Goal: Obtain resource: Download file/media

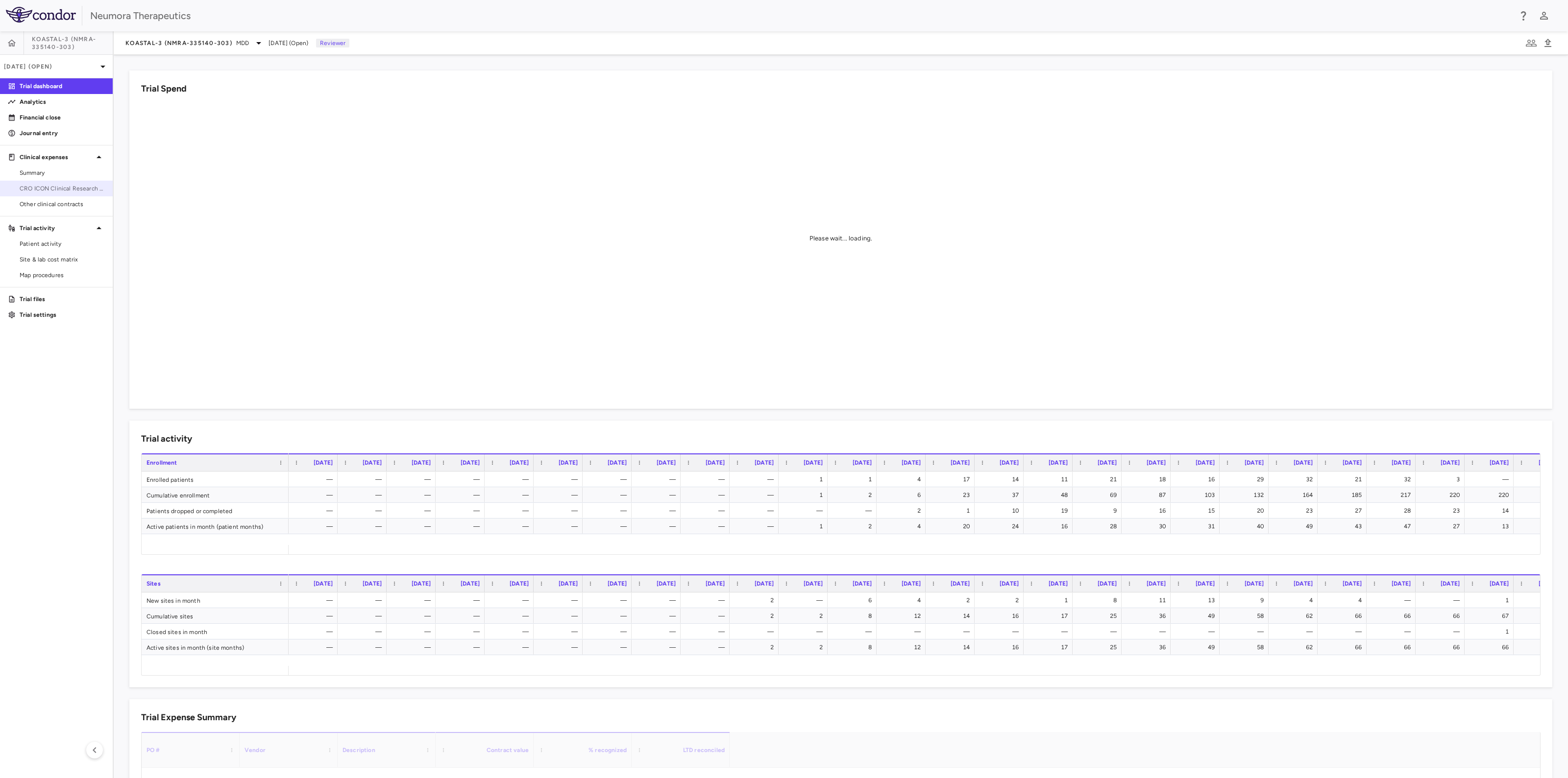
click at [64, 185] on span "CRO ICON Clinical Research Limited" at bounding box center [62, 188] width 85 height 9
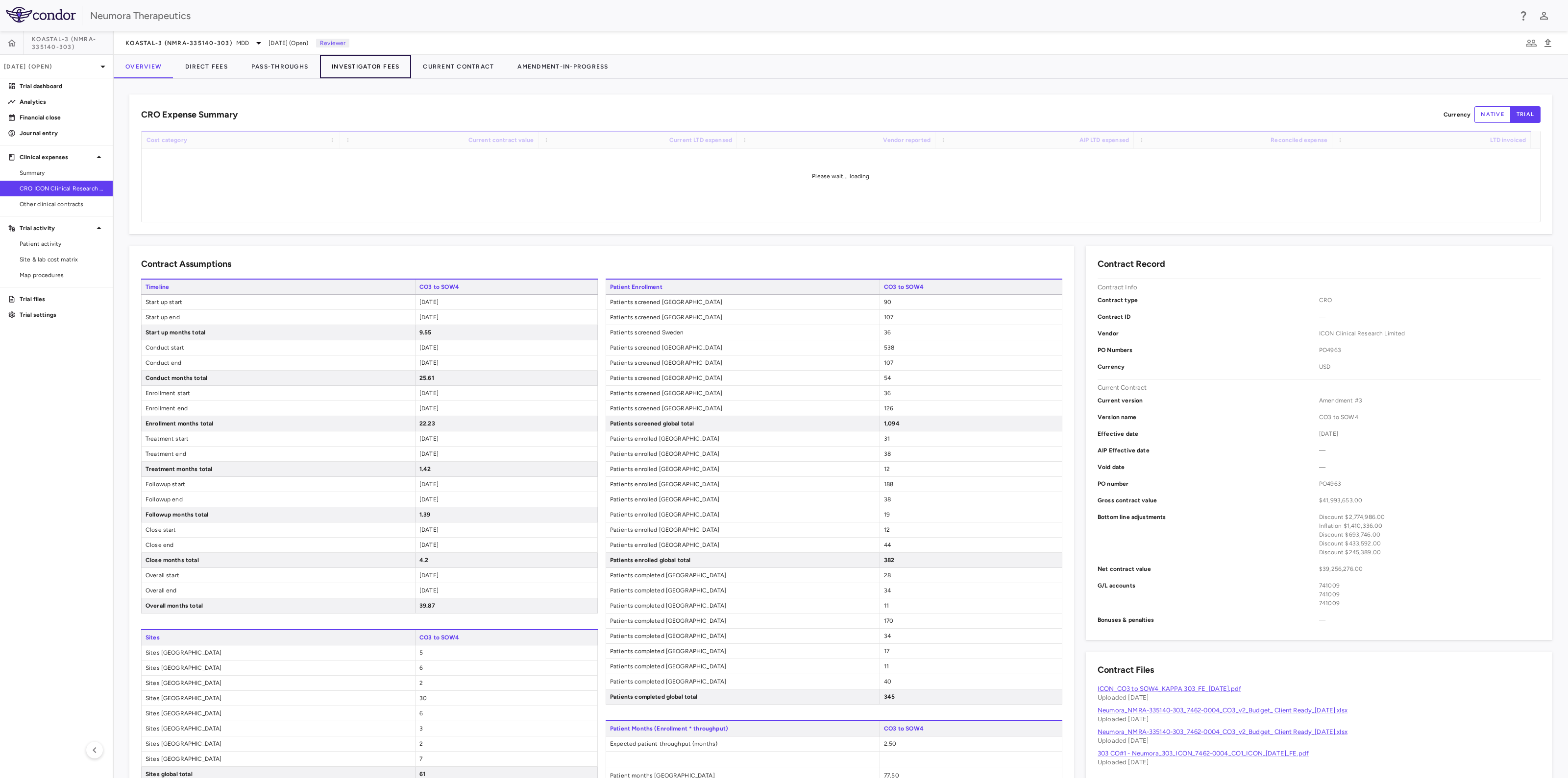
click at [347, 61] on button "Investigator Fees" at bounding box center [366, 67] width 91 height 23
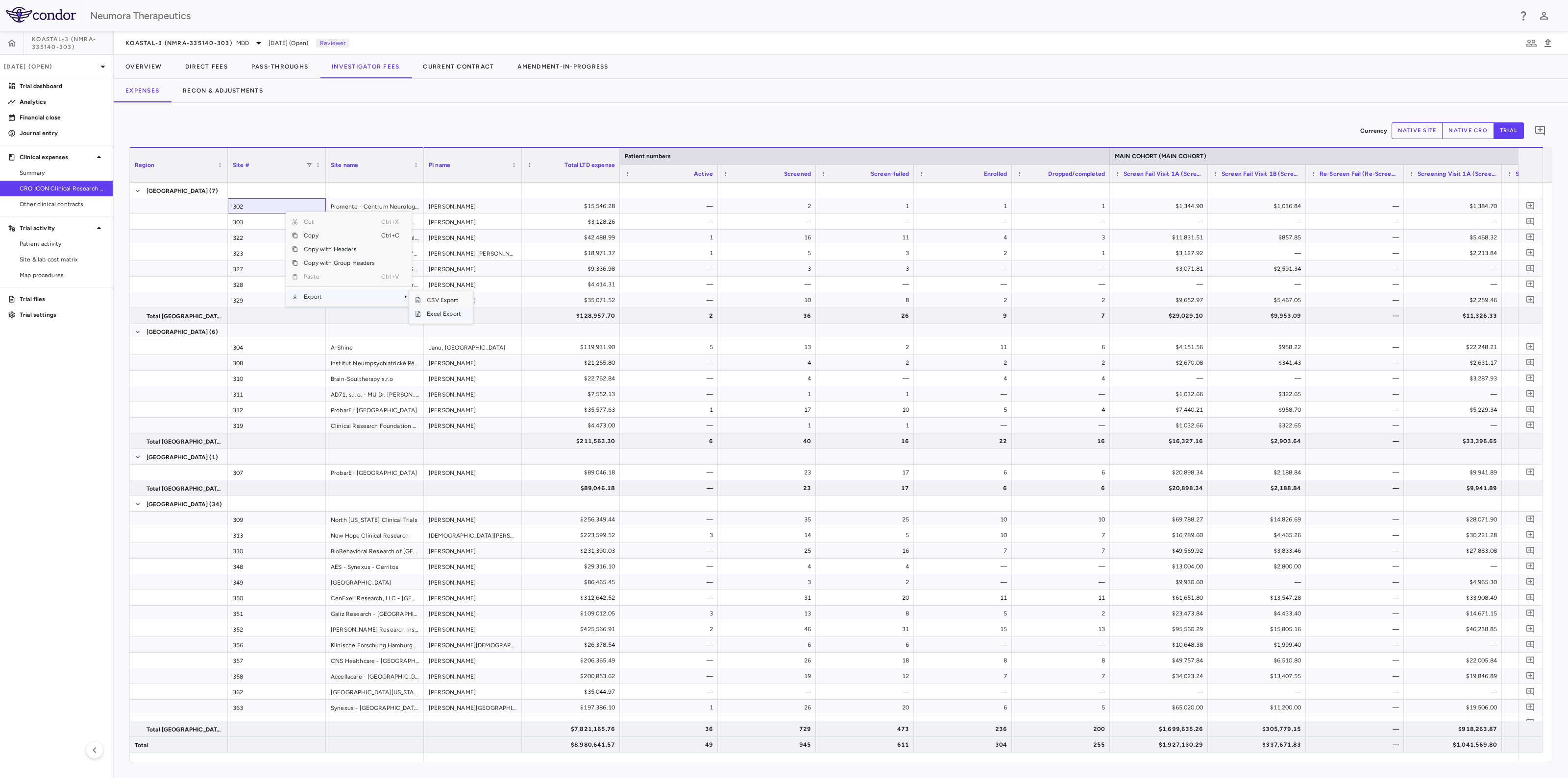
click at [445, 315] on span "Excel Export" at bounding box center [444, 314] width 46 height 14
click at [237, 87] on button "Recon & Adjustments" at bounding box center [223, 91] width 104 height 23
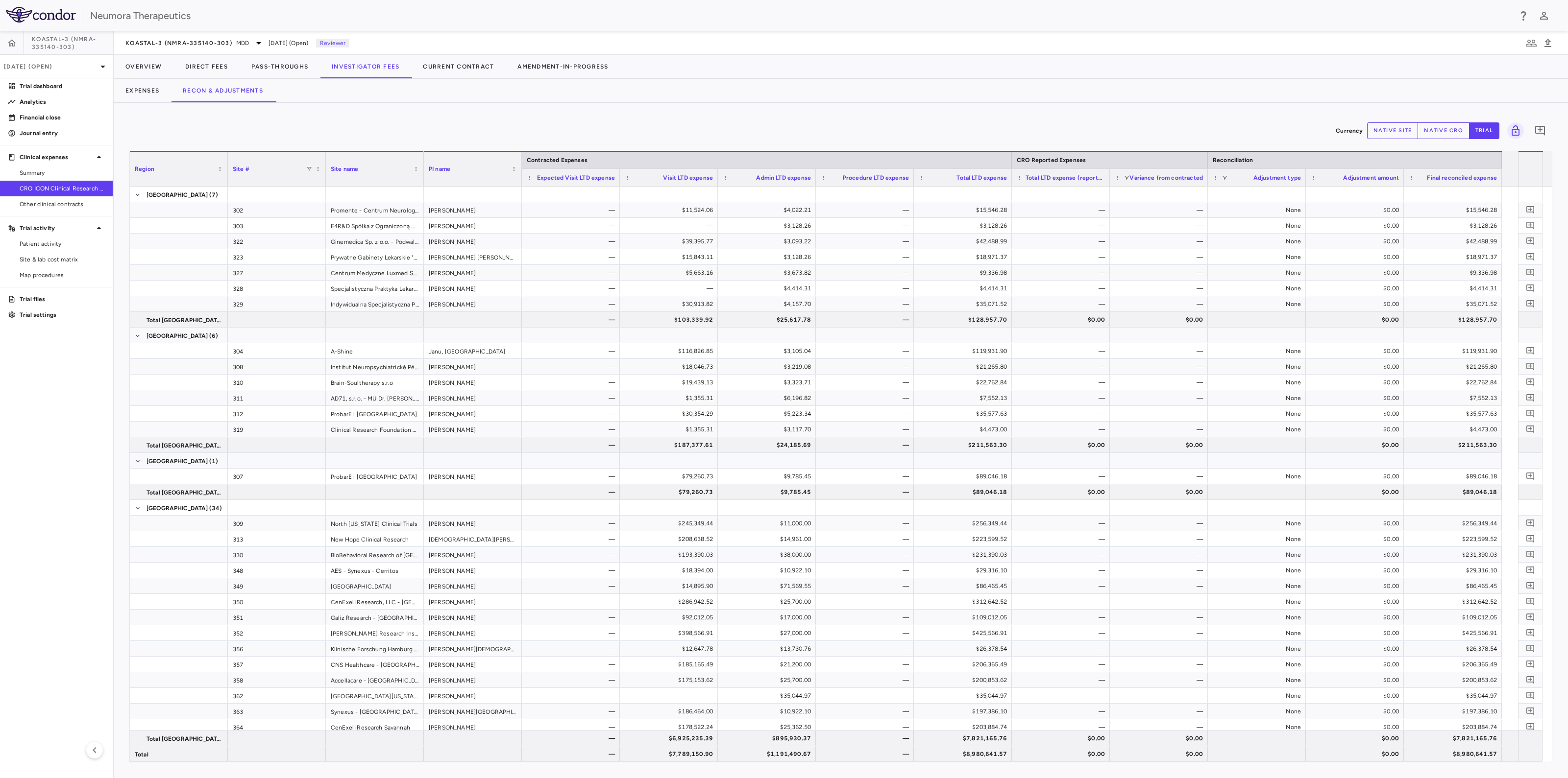
click at [1459, 769] on div "Currency native site native cro trial 0 Region Drag here to set column labels R…" at bounding box center [840, 440] width 1455 height 675
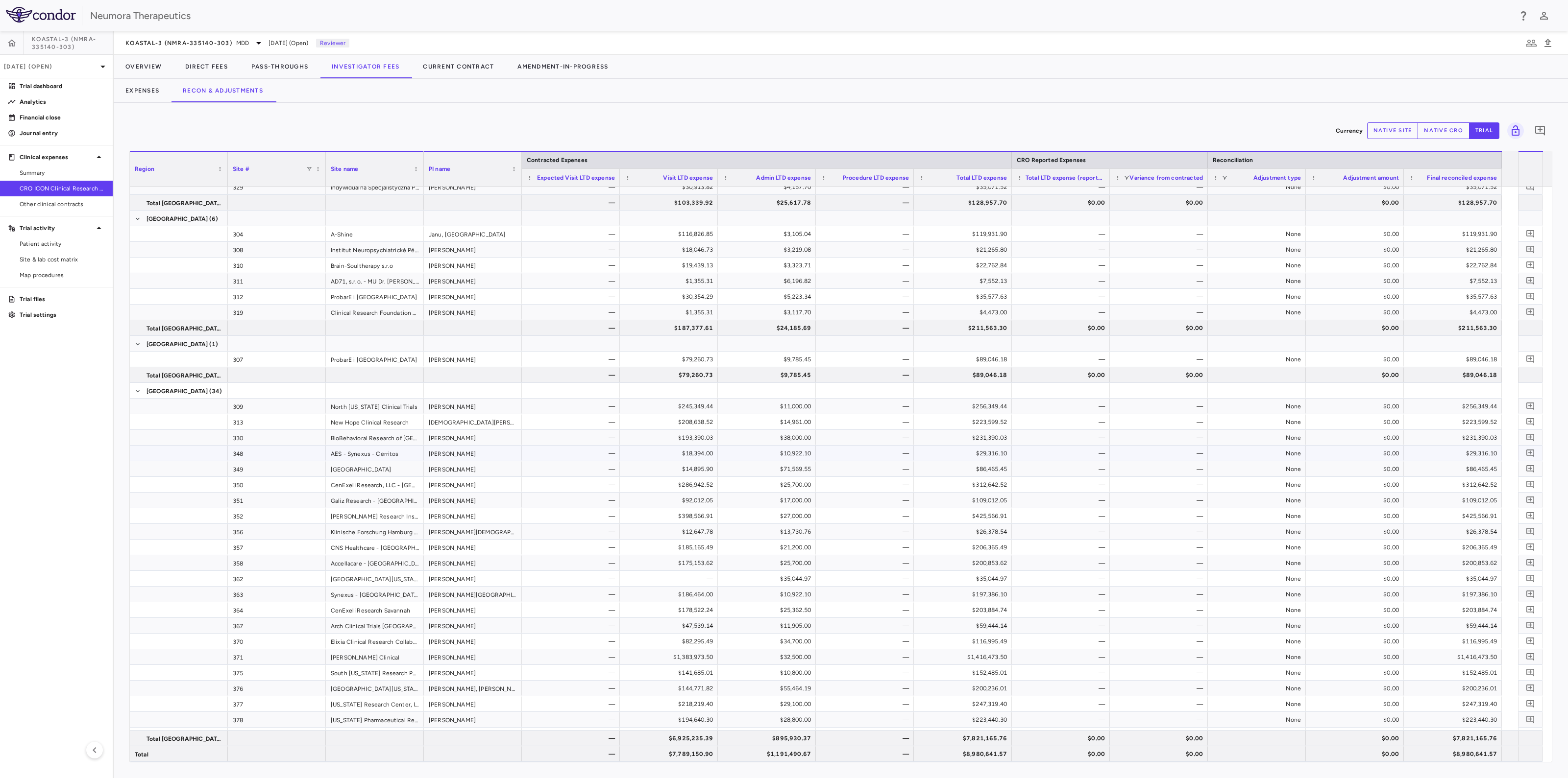
scroll to position [306, 0]
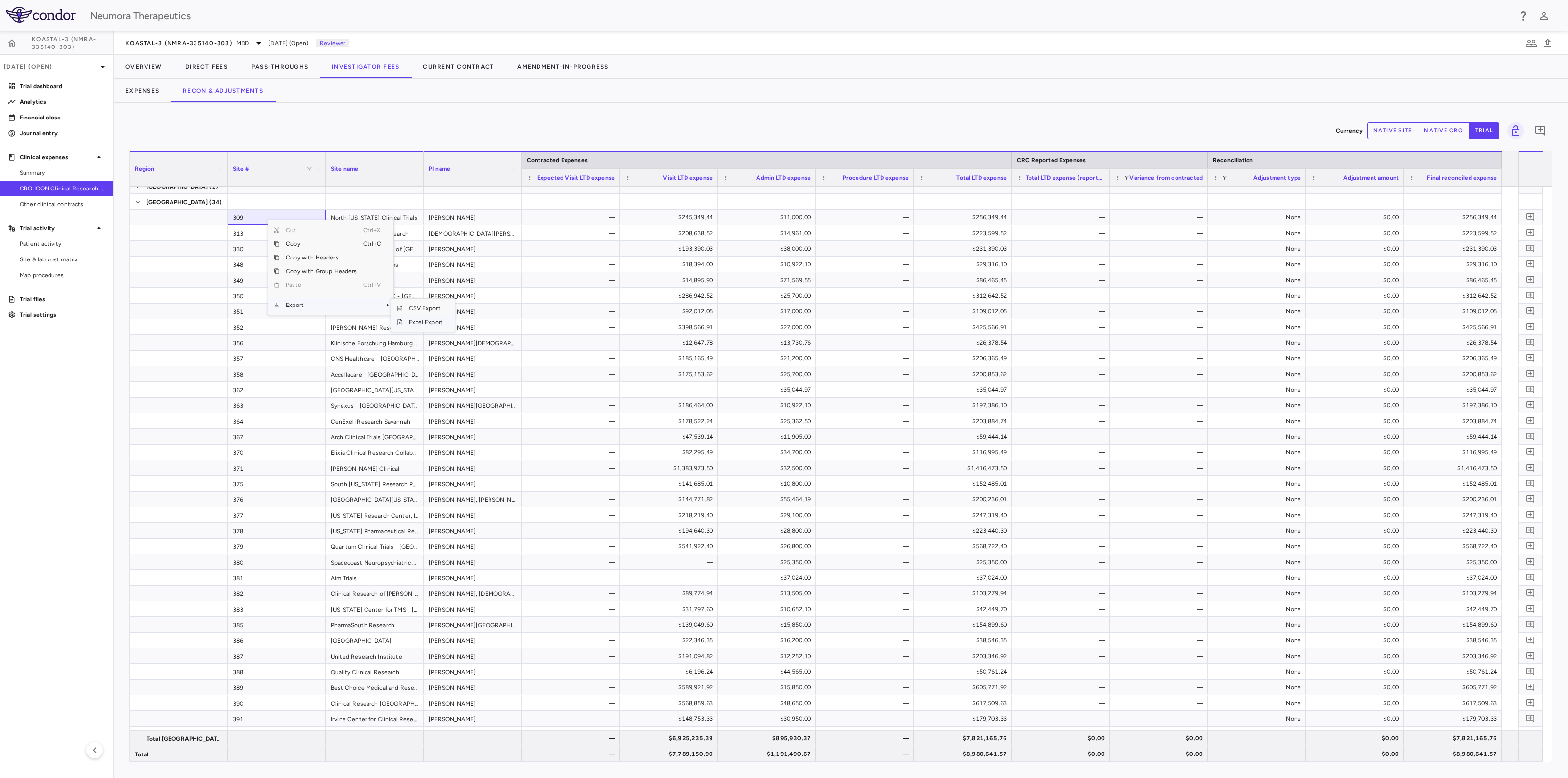
click at [421, 322] on span "Excel Export" at bounding box center [426, 322] width 46 height 14
click at [32, 241] on span "Patient activity" at bounding box center [62, 244] width 85 height 9
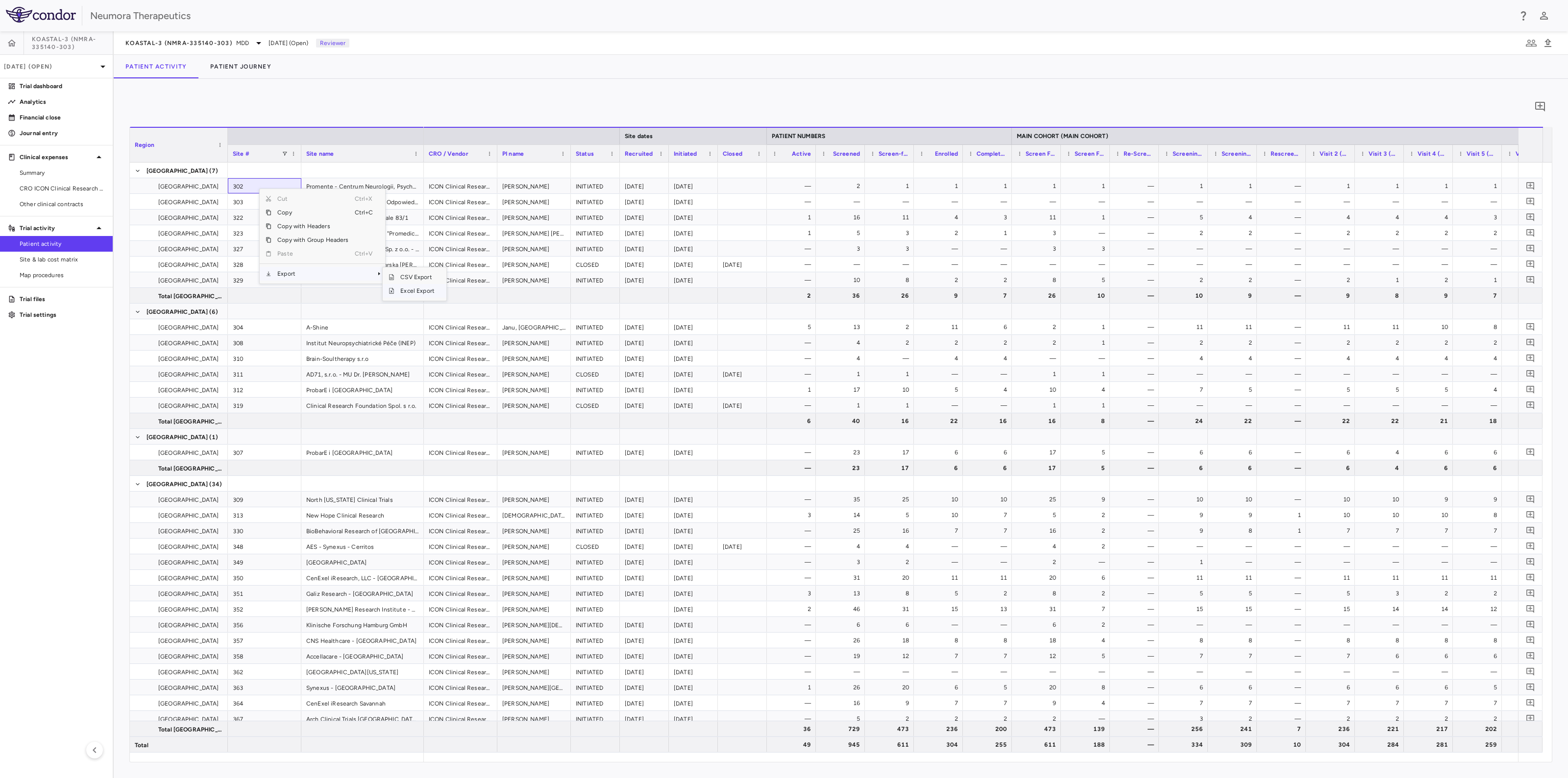
click at [431, 290] on span "Excel Export" at bounding box center [418, 291] width 46 height 14
click at [256, 70] on button "Patient Journey" at bounding box center [241, 67] width 85 height 23
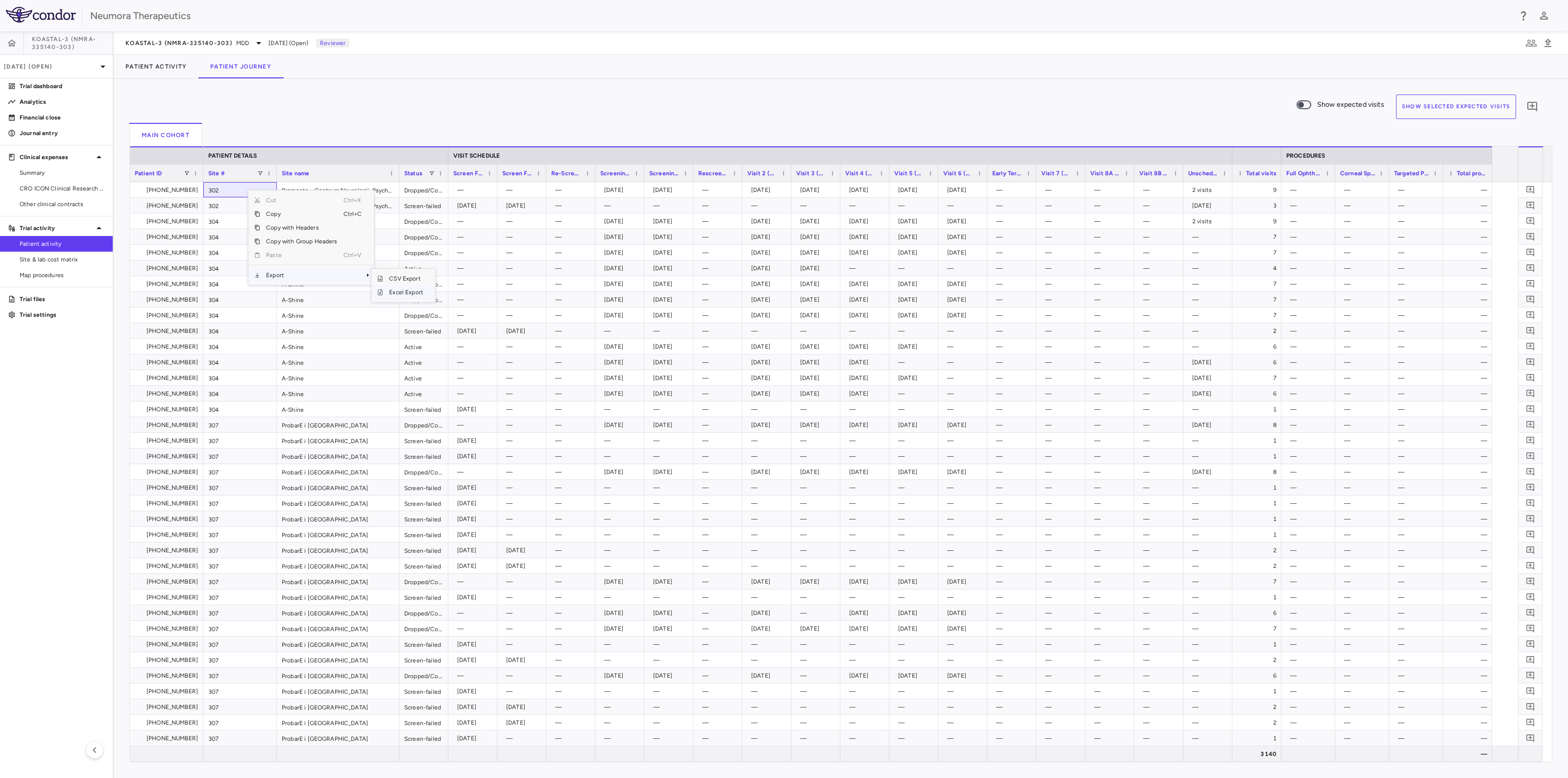
click at [406, 291] on span "Excel Export" at bounding box center [407, 292] width 46 height 14
click at [40, 258] on span "Site & lab cost matrix" at bounding box center [62, 259] width 85 height 9
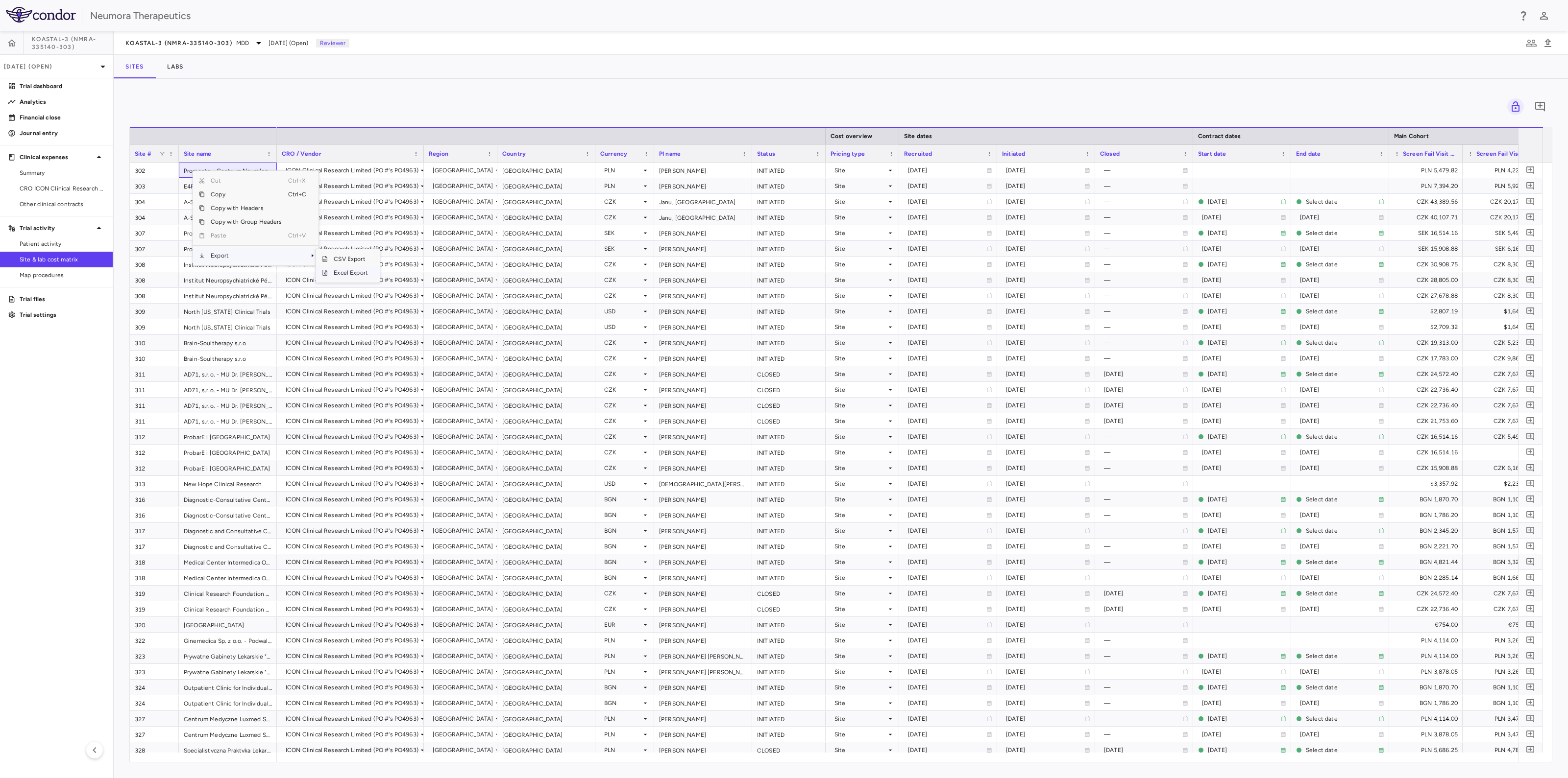
click at [345, 276] on span "Excel Export" at bounding box center [351, 273] width 46 height 14
